Goal: Find specific page/section: Find specific page/section

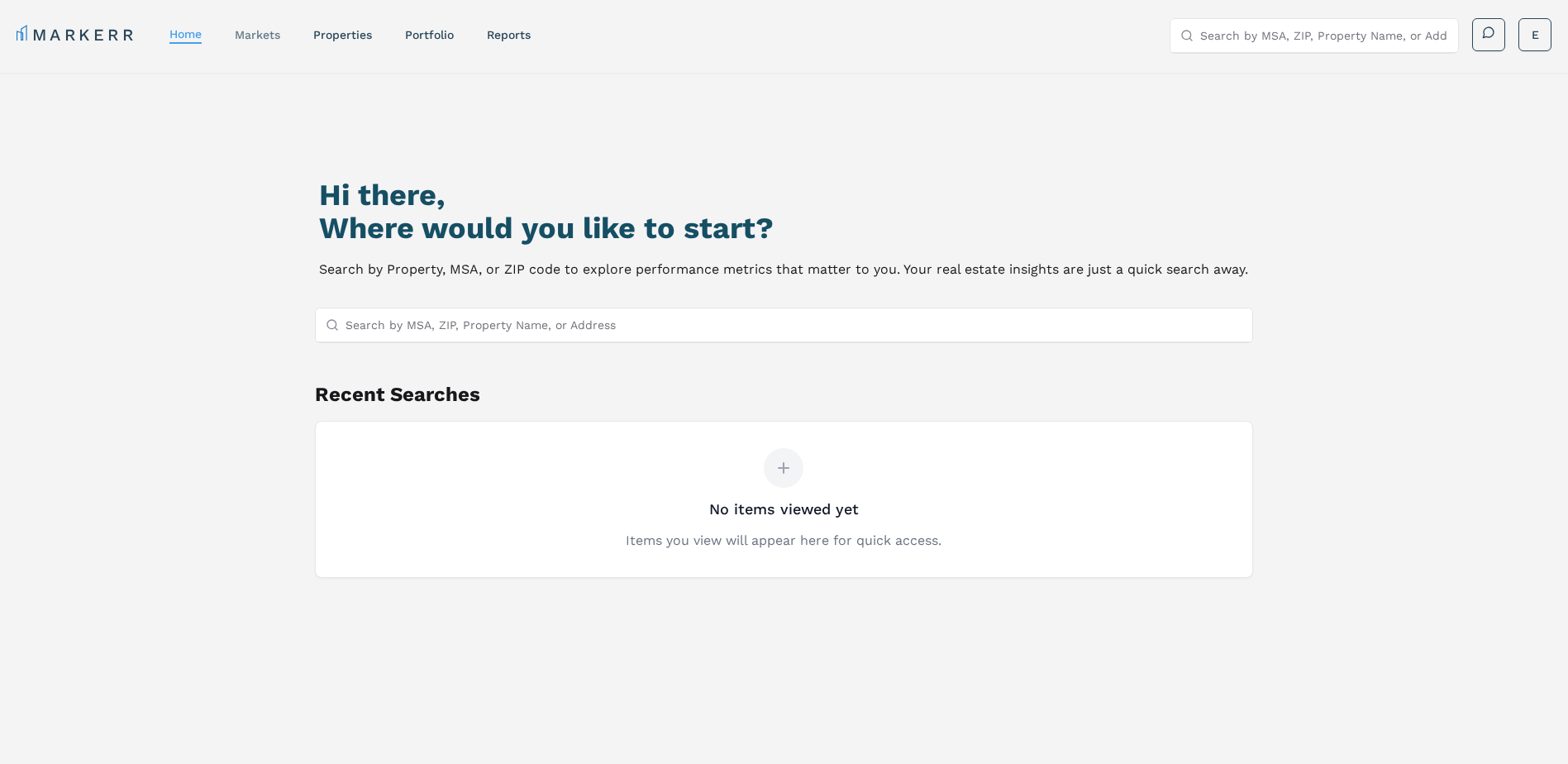
click at [267, 28] on div "markets" at bounding box center [257, 35] width 45 height 17
click at [245, 31] on link "markets" at bounding box center [257, 35] width 45 height 13
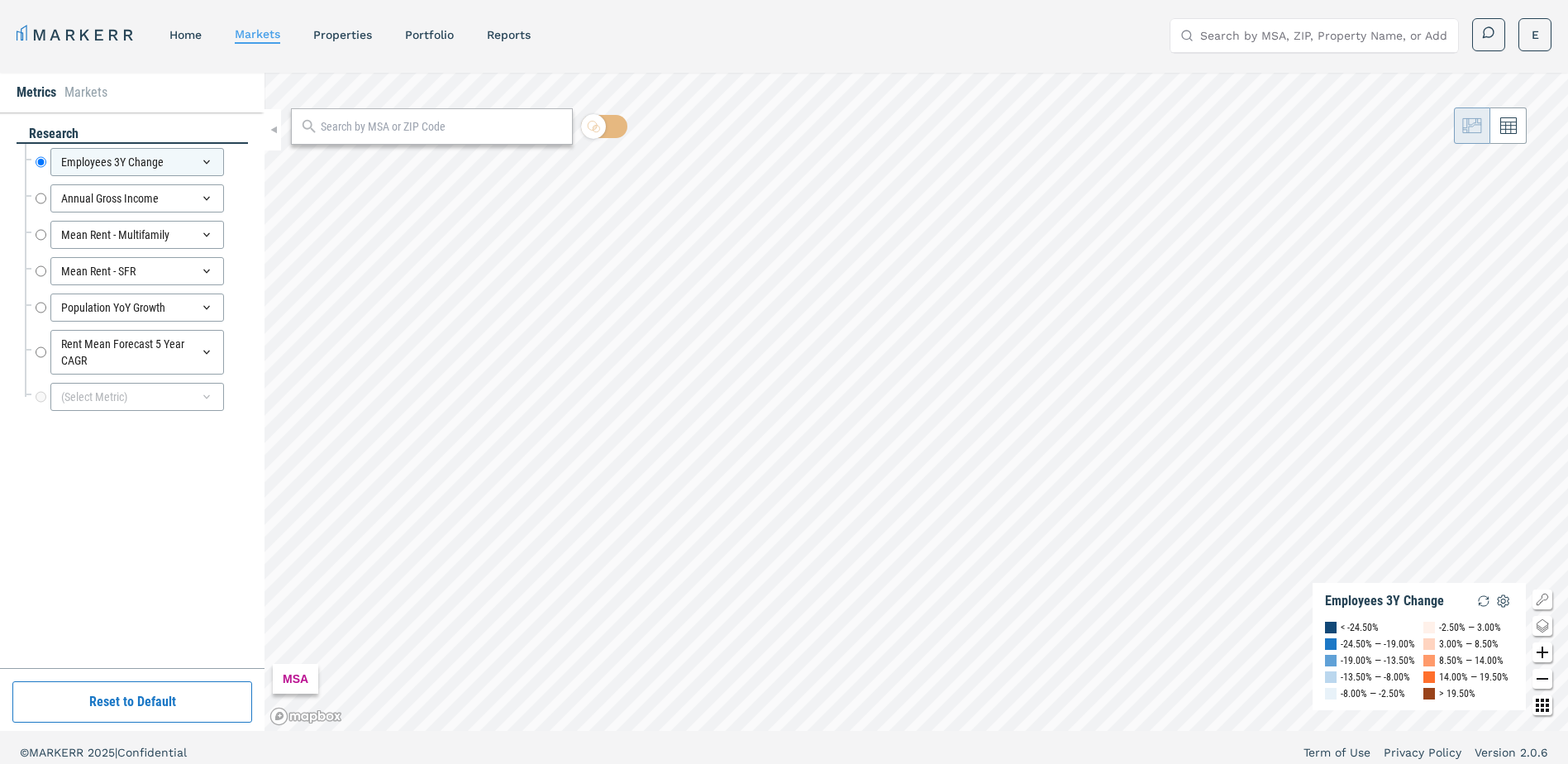
click at [359, 43] on nav "MARKERR home markets properties Portfolio reports" at bounding box center [274, 35] width 514 height 23
click at [359, 38] on link "properties" at bounding box center [343, 35] width 59 height 13
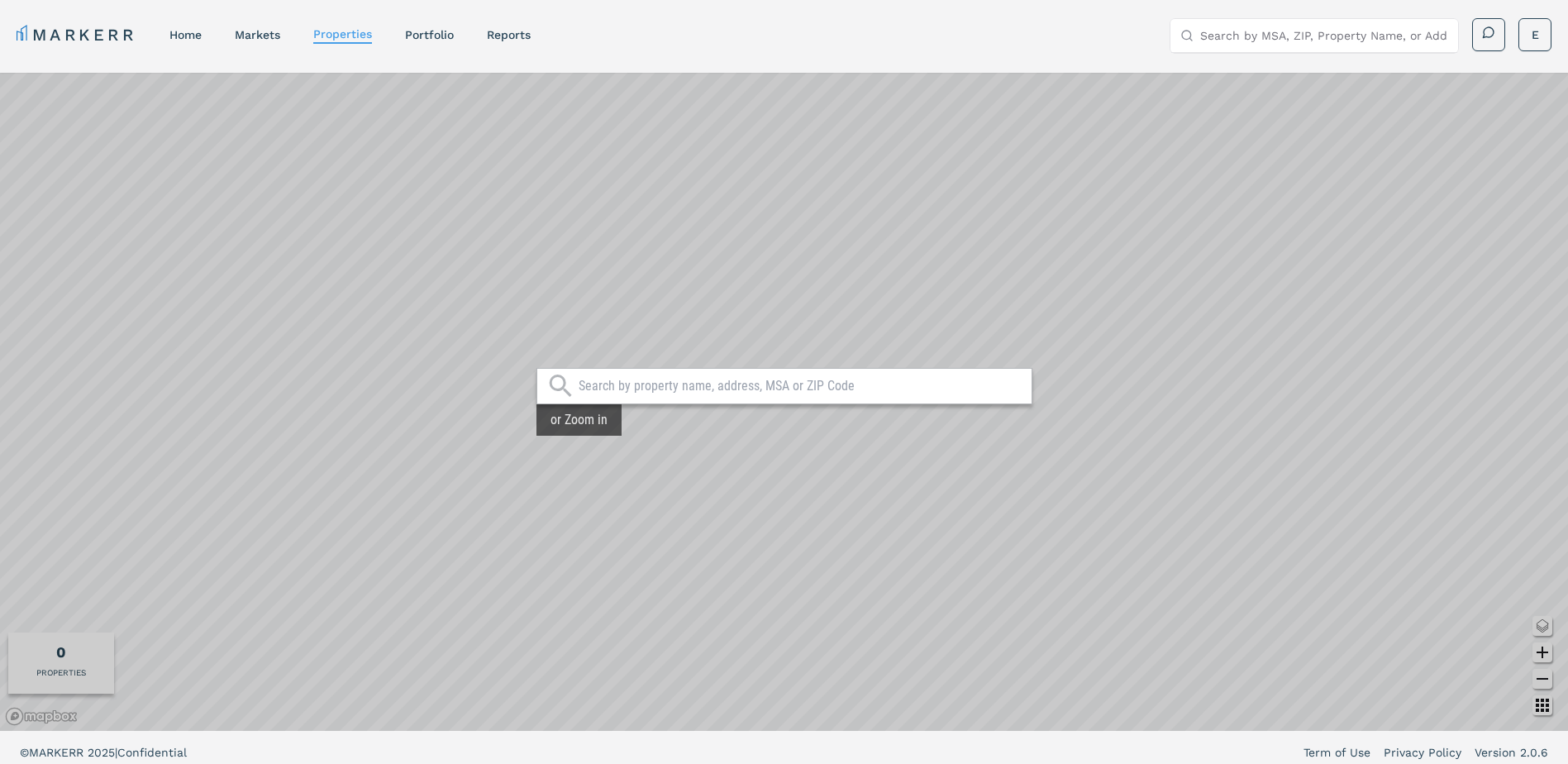
click at [727, 382] on input "text" at bounding box center [800, 386] width 445 height 17
type input "60640"
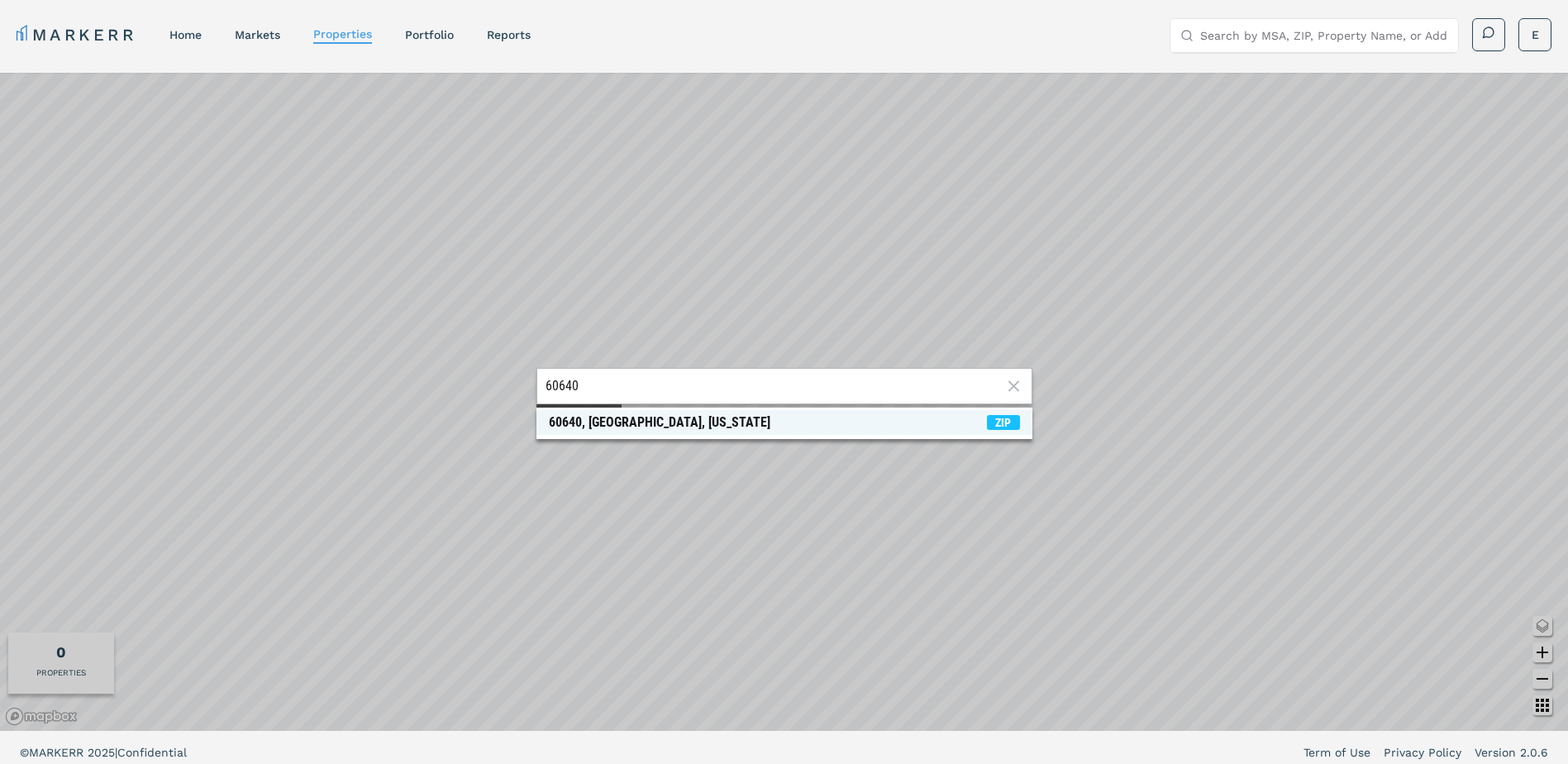
click at [654, 433] on span "60640, [GEOGRAPHIC_DATA], [US_STATE] ZIP" at bounding box center [784, 423] width 496 height 25
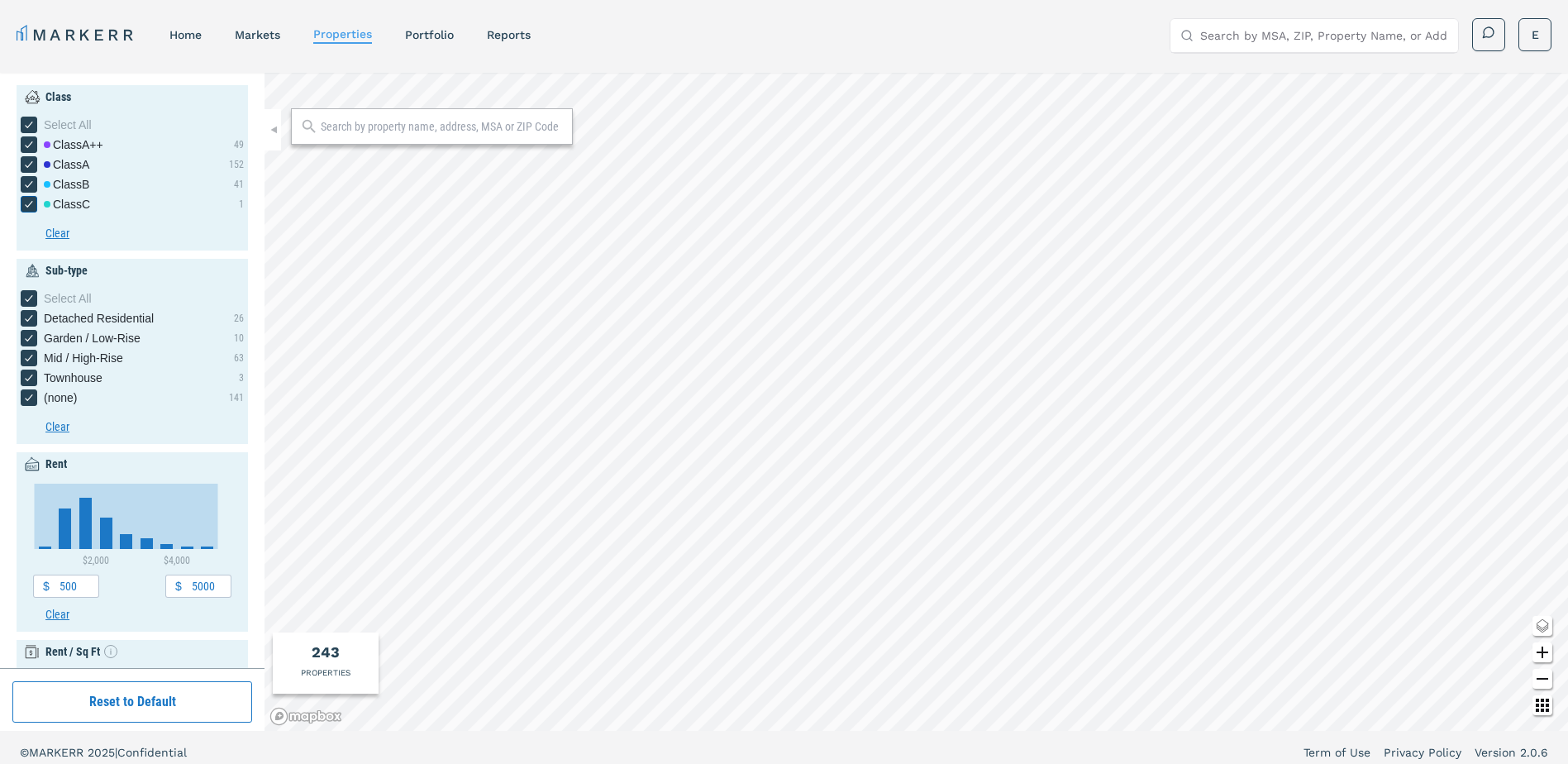
click at [68, 198] on div "Class C" at bounding box center [67, 204] width 46 height 17
click at [31, 198] on input "Class C" at bounding box center [26, 201] width 11 height 11
checkbox input "false"
click at [63, 207] on div "Class C" at bounding box center [67, 204] width 46 height 17
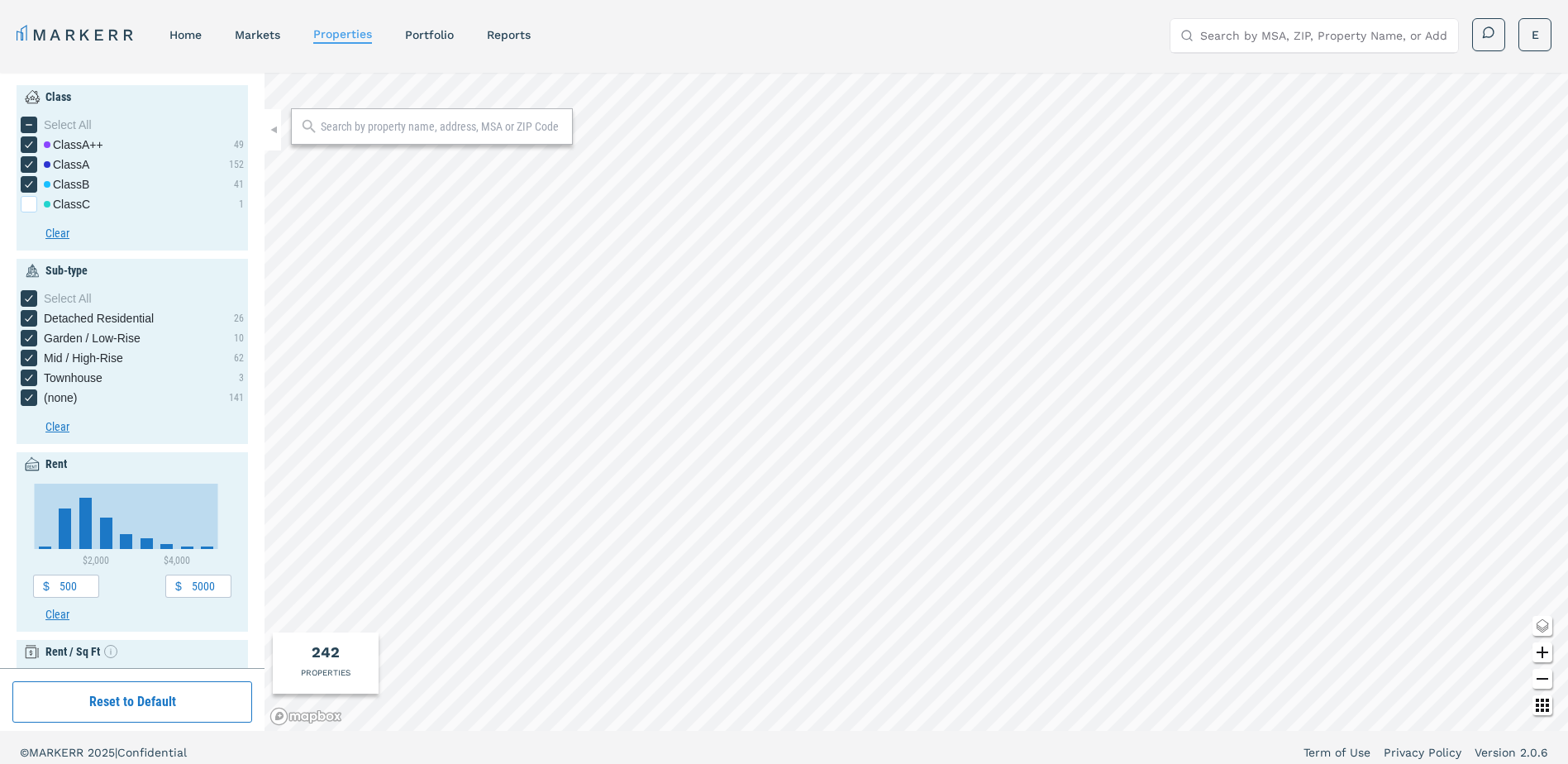
click at [31, 207] on input "Class C" at bounding box center [26, 201] width 11 height 11
checkbox input "true"
type input "1"
type input "2000"
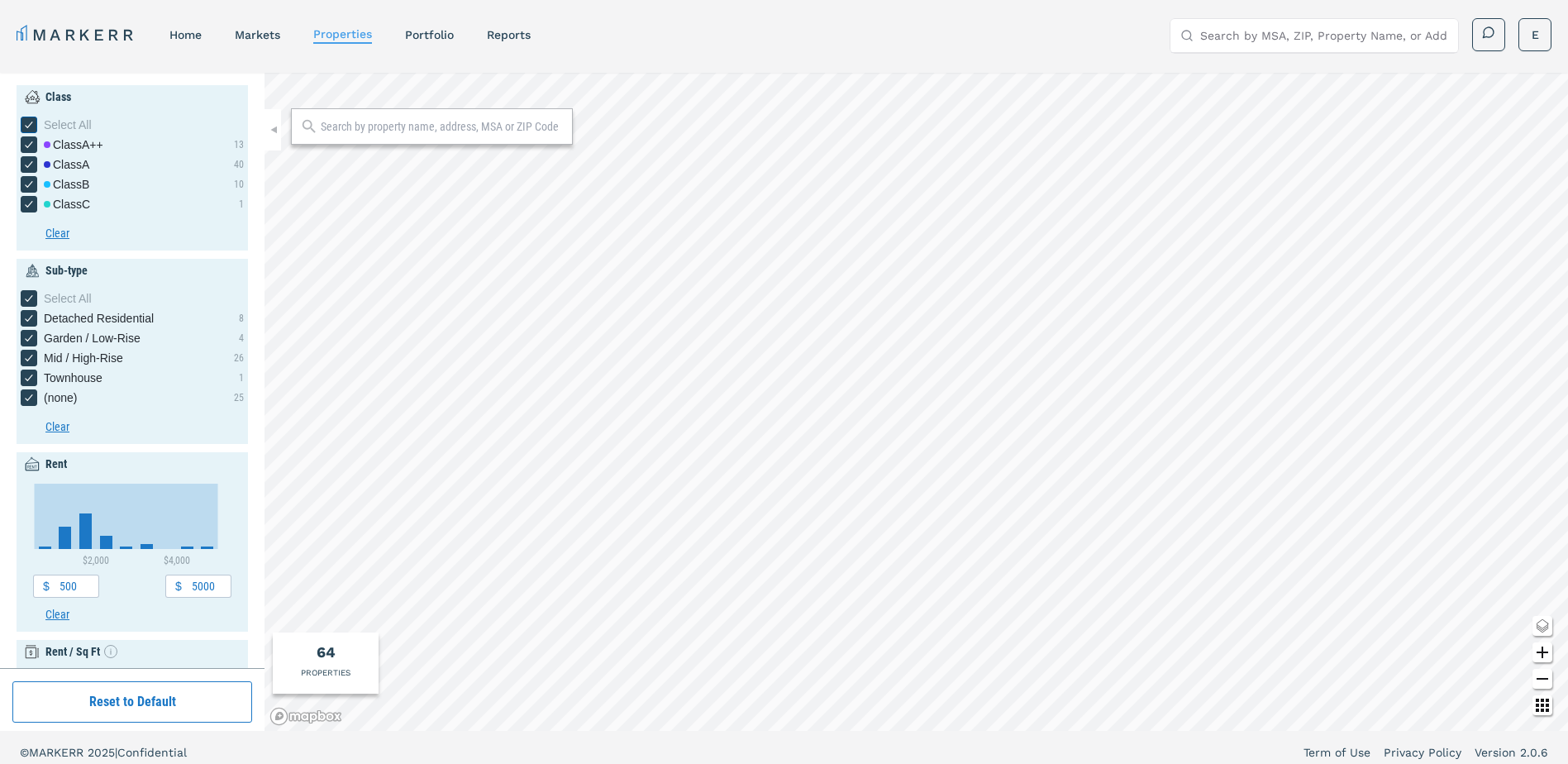
click at [35, 119] on icon "[object Object] checkbox input" at bounding box center [29, 125] width 13 height 13
click at [31, 119] on input "Select All" at bounding box center [26, 122] width 11 height 11
checkbox input "false"
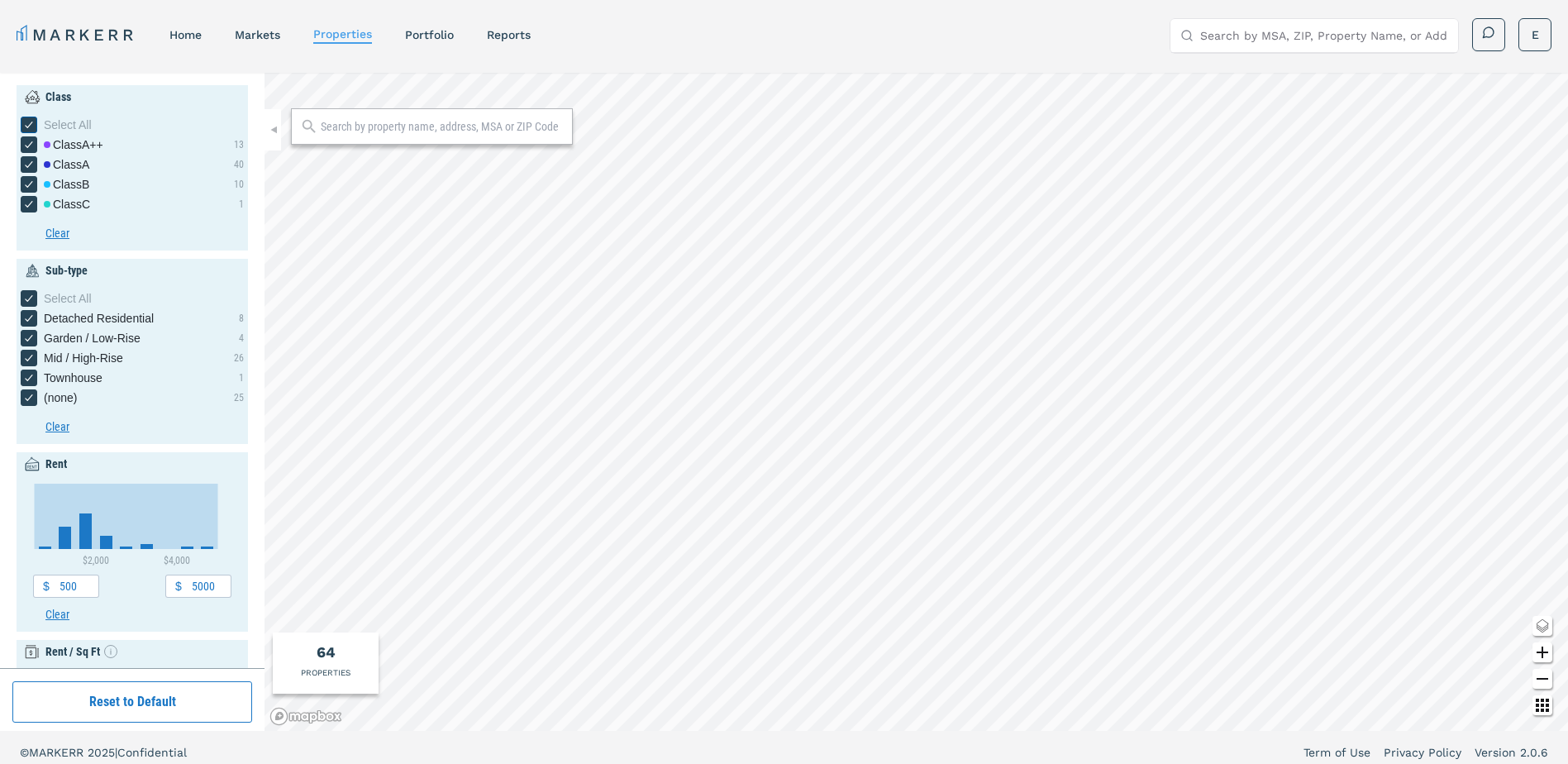
checkbox input "false"
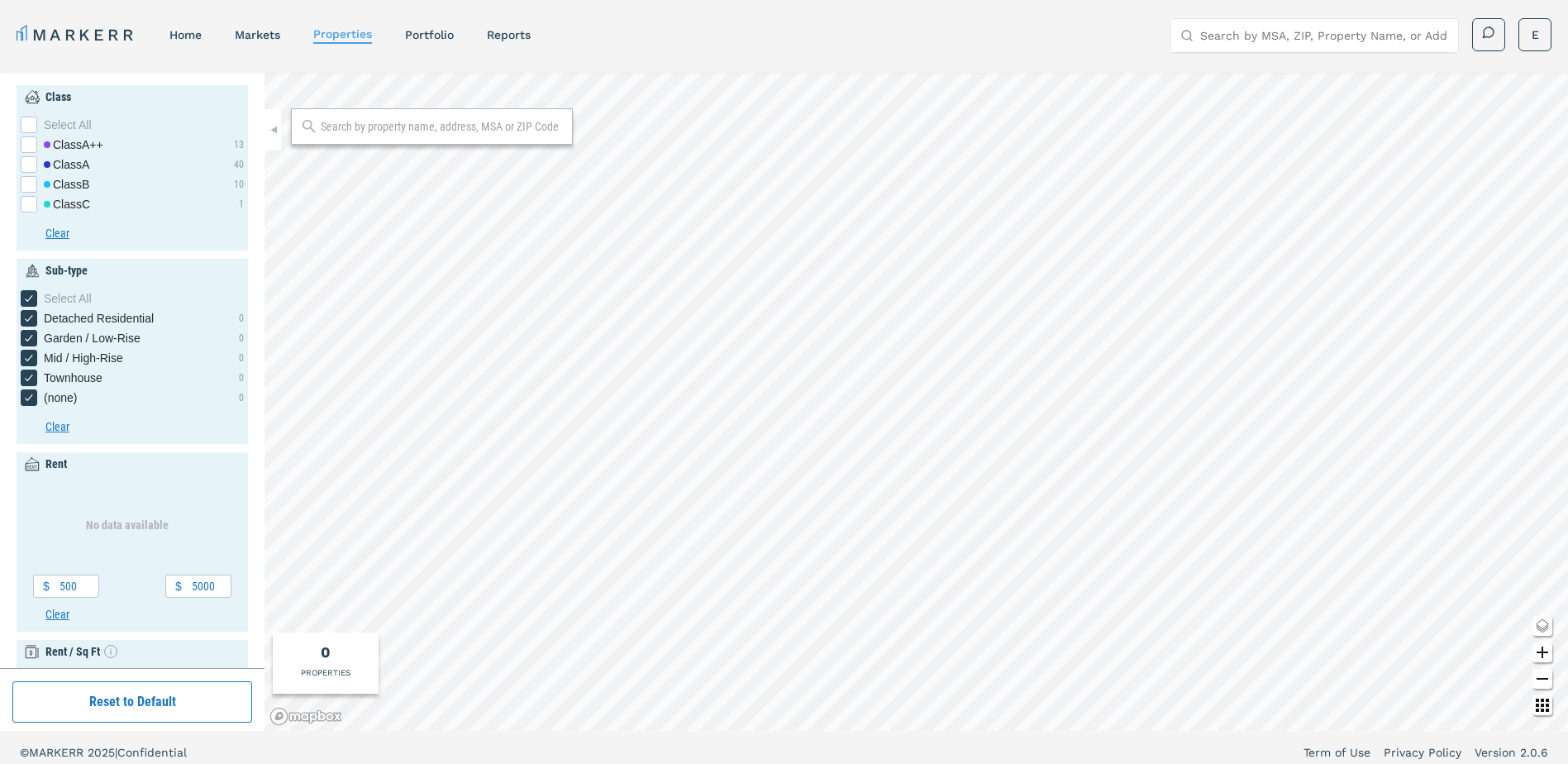
click at [19, 200] on div "Class Select All Class A++ 13 Class A 40 Class B 10 Class C 1 Clear" at bounding box center [133, 168] width 232 height 165
click at [29, 203] on div "[object Object] checkbox input" at bounding box center [29, 204] width 17 height 17
click at [29, 203] on input "Class C" at bounding box center [26, 201] width 11 height 11
checkbox input "true"
